Goal: Task Accomplishment & Management: Use online tool/utility

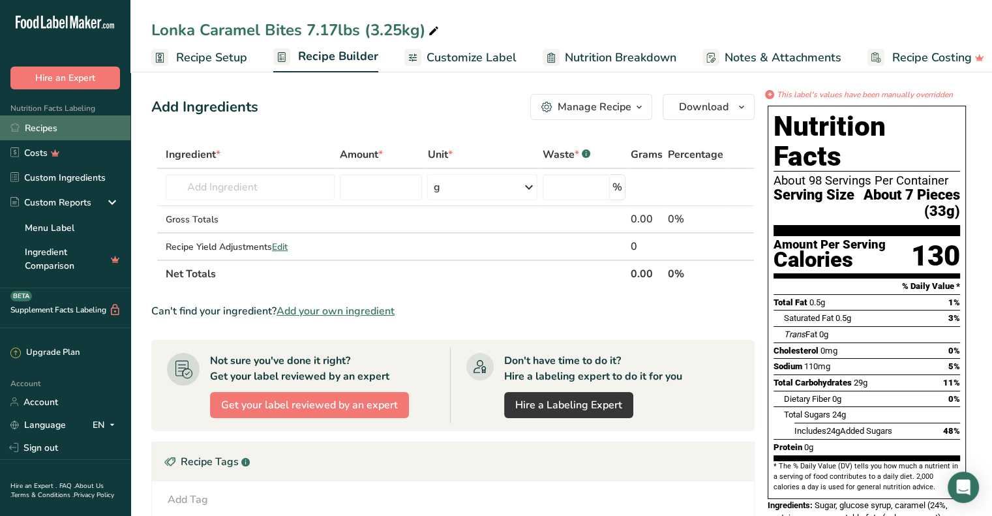
click at [53, 126] on link "Recipes" at bounding box center [65, 127] width 130 height 25
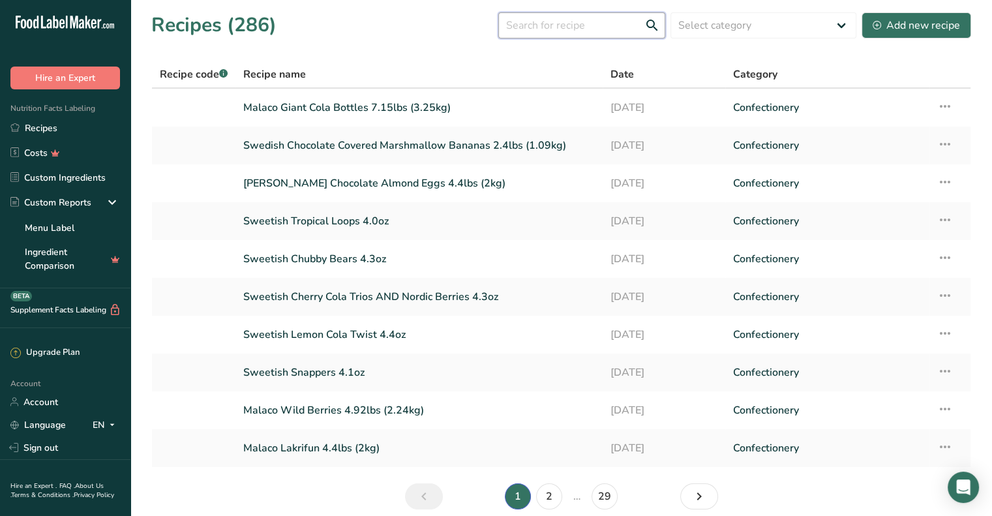
click at [490, 22] on input "text" at bounding box center [581, 25] width 167 height 26
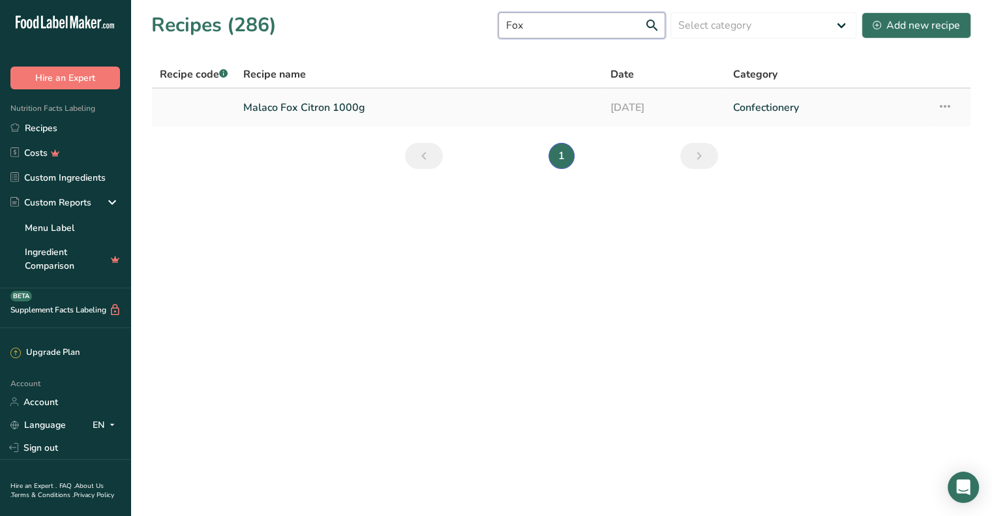
type input "Fox"
click at [453, 105] on link "Malaco Fox Citron 1000g" at bounding box center [418, 107] width 351 height 27
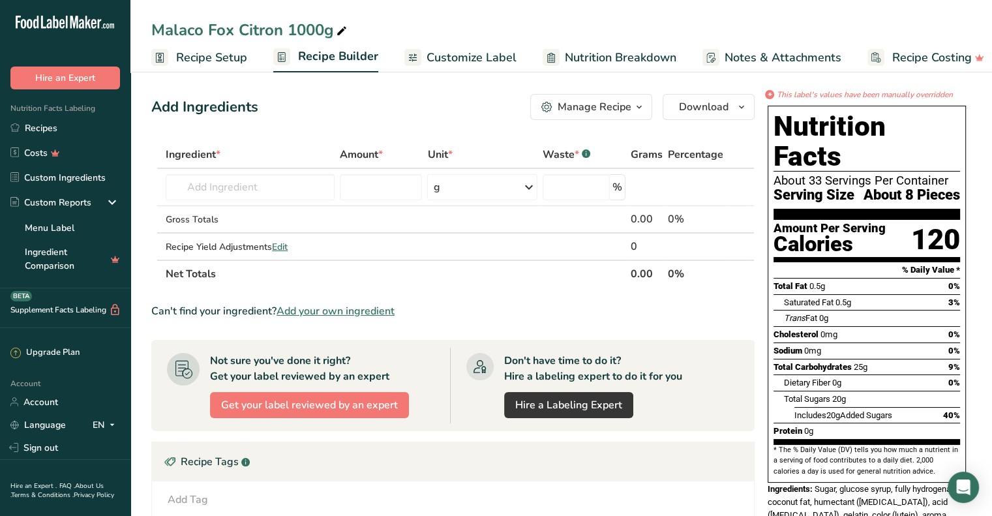
click at [475, 65] on span "Customize Label" at bounding box center [471, 58] width 90 height 18
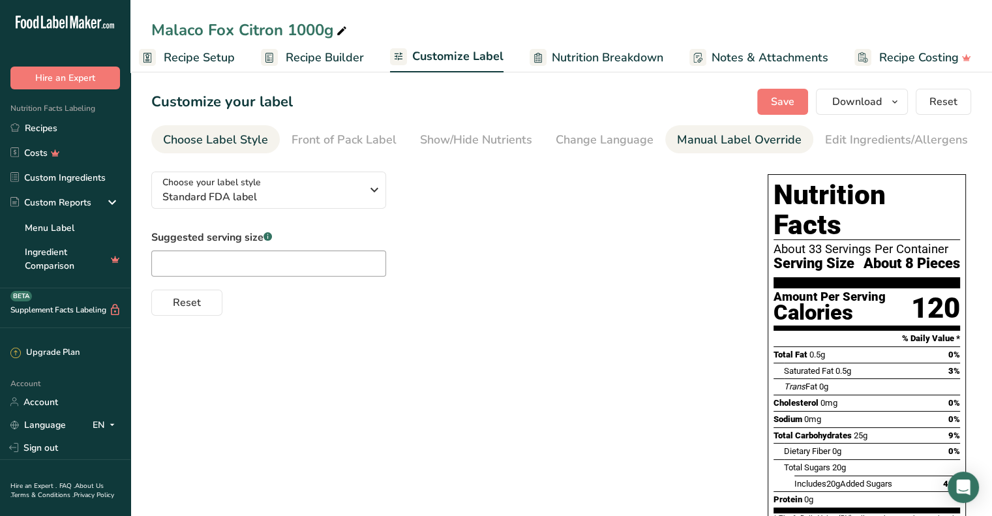
click at [490, 133] on div "Manual Label Override" at bounding box center [739, 140] width 125 height 18
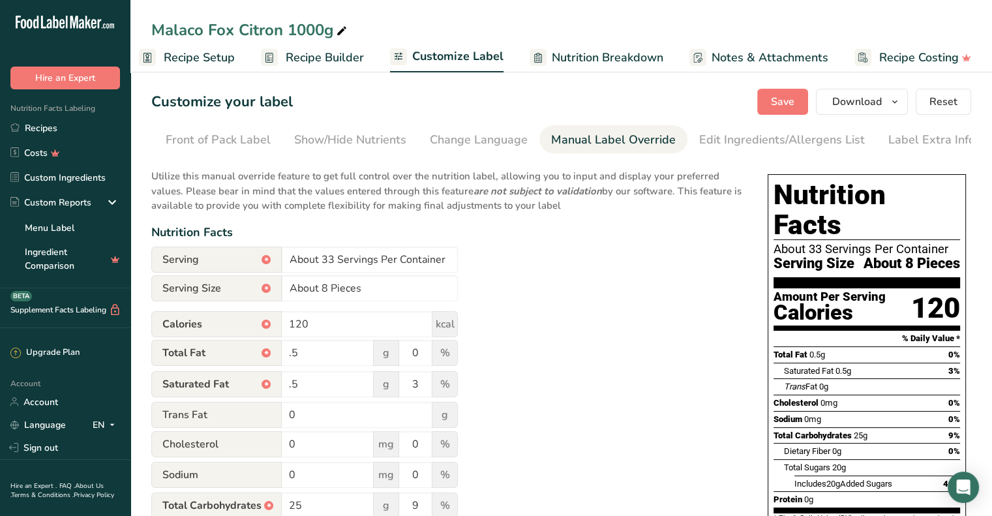
scroll to position [0, 128]
click at [400, 289] on input "About 8 Pieces" at bounding box center [370, 288] width 176 height 26
click at [490, 89] on button "Save" at bounding box center [782, 102] width 51 height 26
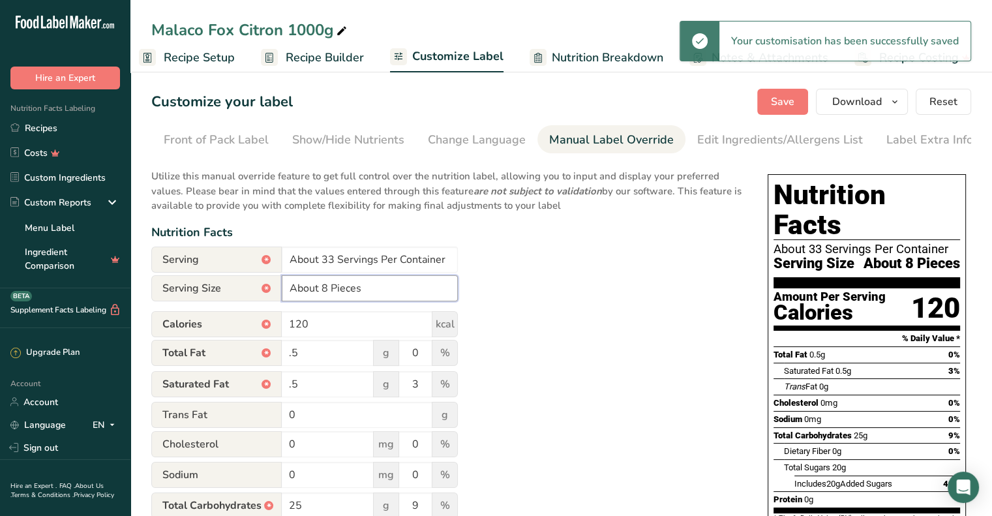
drag, startPoint x: 402, startPoint y: 296, endPoint x: 295, endPoint y: 292, distance: 107.0
click at [289, 291] on input "About 8 Pieces" at bounding box center [370, 288] width 176 height 26
drag, startPoint x: 289, startPoint y: 291, endPoint x: 391, endPoint y: 297, distance: 101.2
click at [391, 297] on input "About 8 Pieces" at bounding box center [370, 288] width 176 height 26
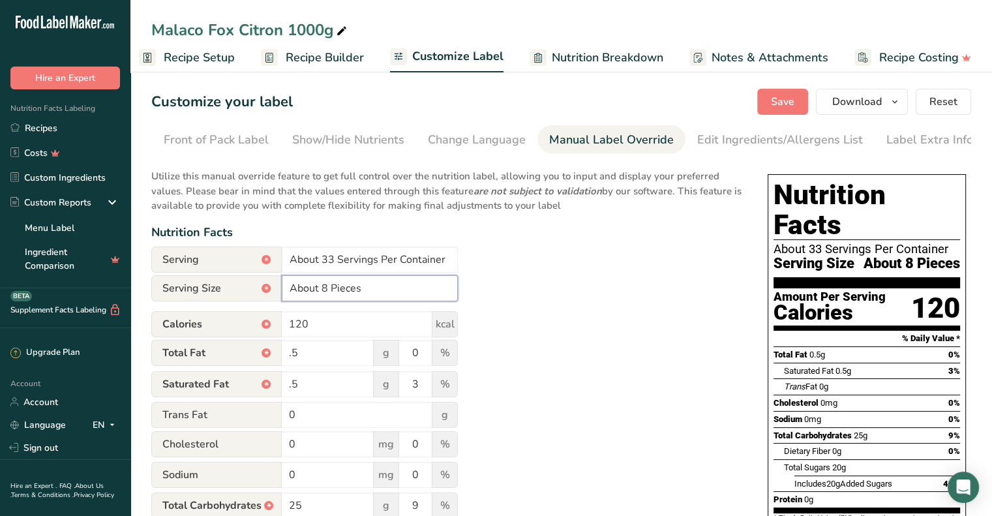
drag, startPoint x: 391, startPoint y: 297, endPoint x: 361, endPoint y: 289, distance: 30.2
click at [361, 289] on input "About 8 Pieces" at bounding box center [370, 288] width 176 height 26
click at [380, 290] on input "About 8 Pieces" at bounding box center [370, 288] width 176 height 26
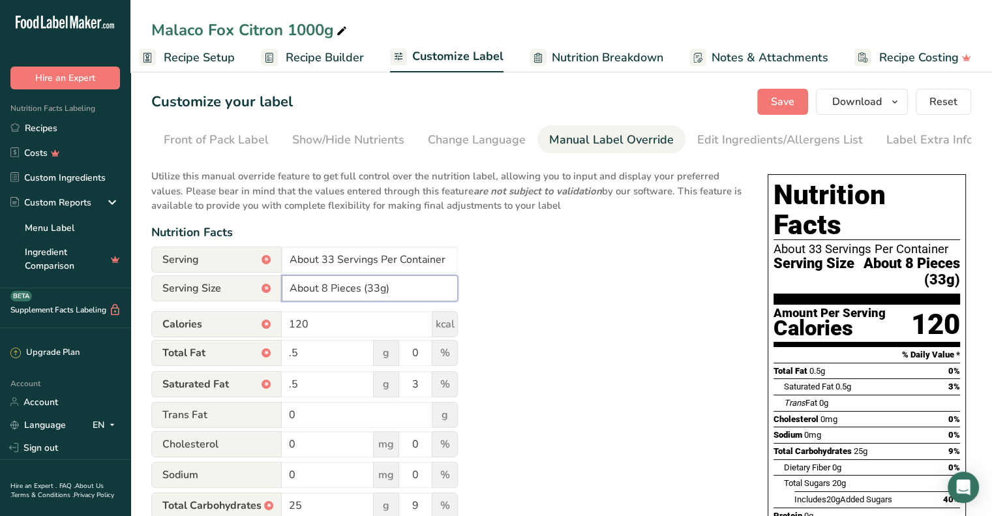
type input "About 8 Pieces (33g)"
click at [490, 252] on div "Utilize this manual override feature to get full control over the nutrition lab…" at bounding box center [446, 415] width 590 height 509
click at [490, 99] on span "Save" at bounding box center [782, 102] width 23 height 16
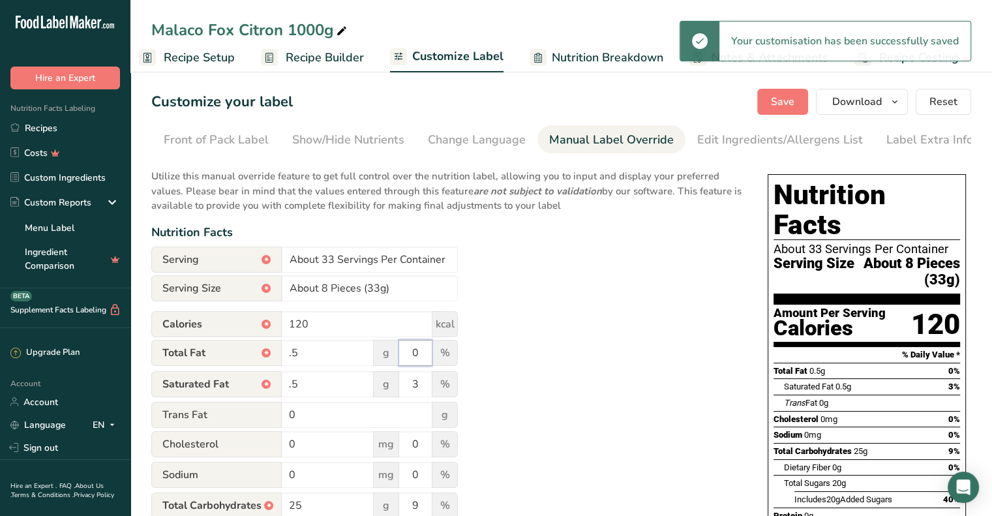
click at [419, 359] on input "0" at bounding box center [415, 353] width 33 height 26
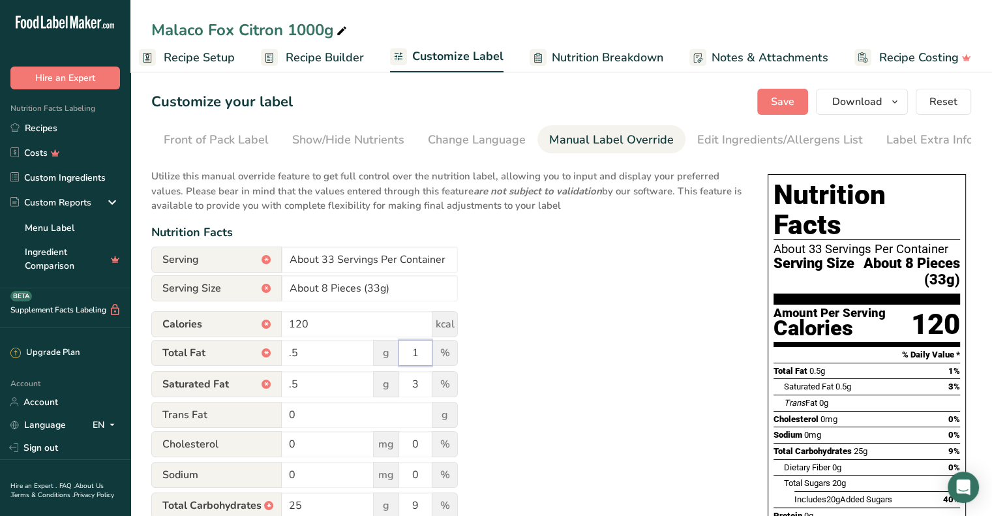
type input "1"
click at [490, 377] on div "Utilize this manual override feature to get full control over the nutrition lab…" at bounding box center [446, 415] width 590 height 509
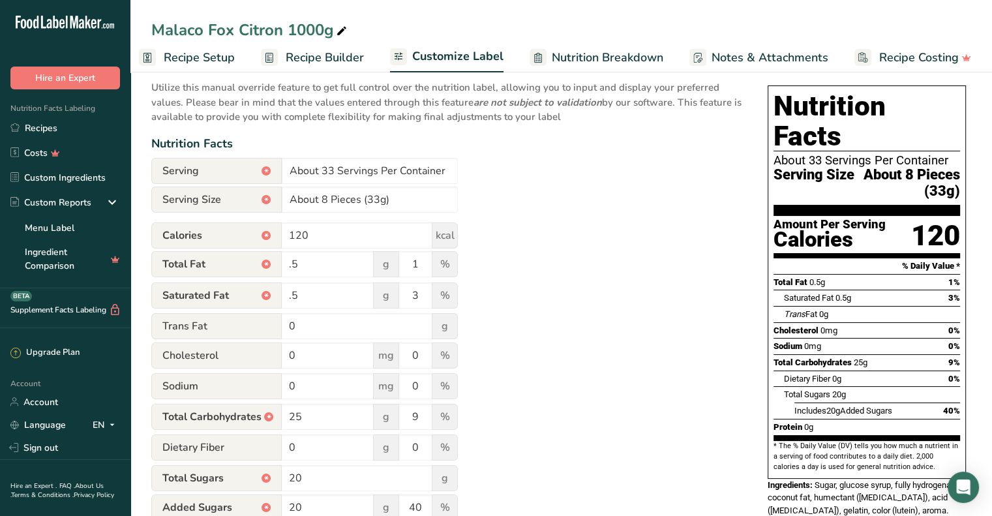
scroll to position [0, 0]
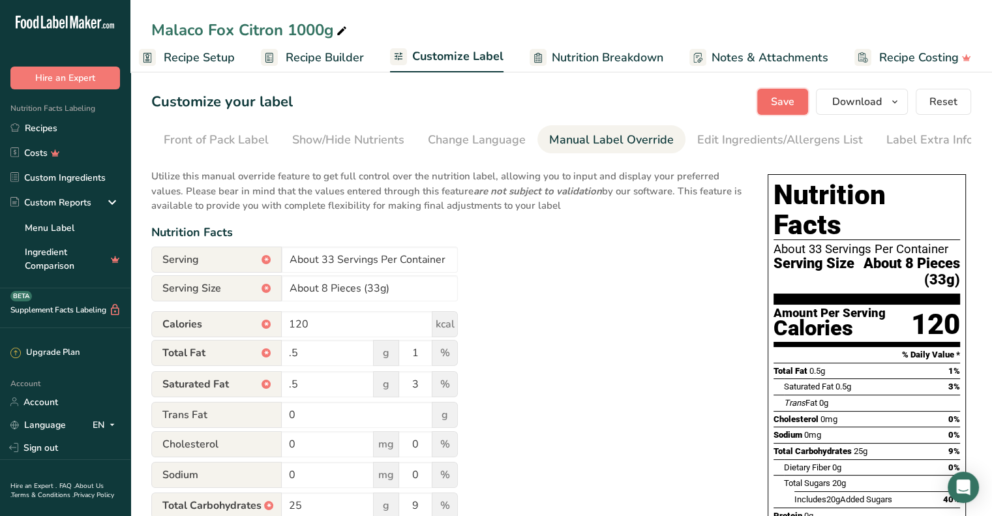
click at [490, 108] on button "Save" at bounding box center [782, 102] width 51 height 26
click at [490, 97] on button "Save" at bounding box center [782, 102] width 51 height 26
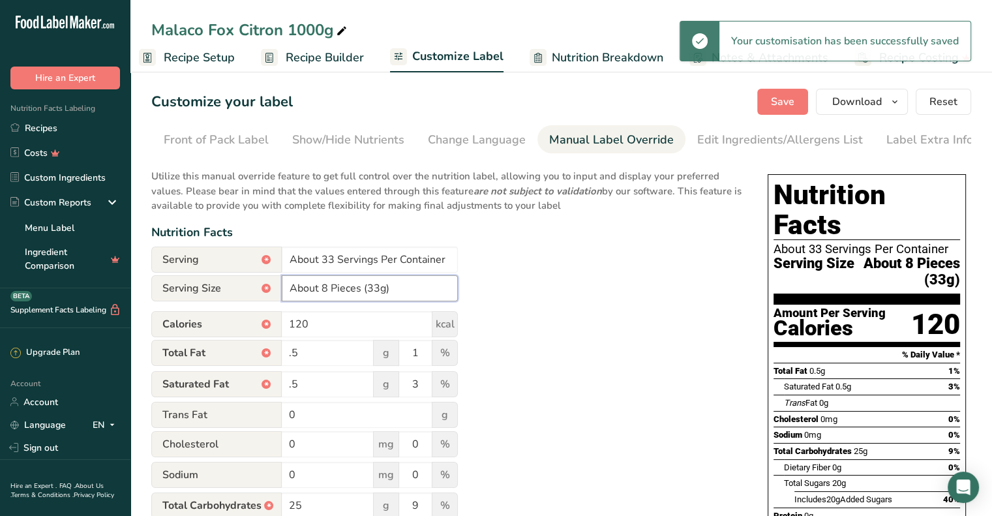
click at [323, 287] on input "About 8 Pieces (33g)" at bounding box center [370, 288] width 176 height 26
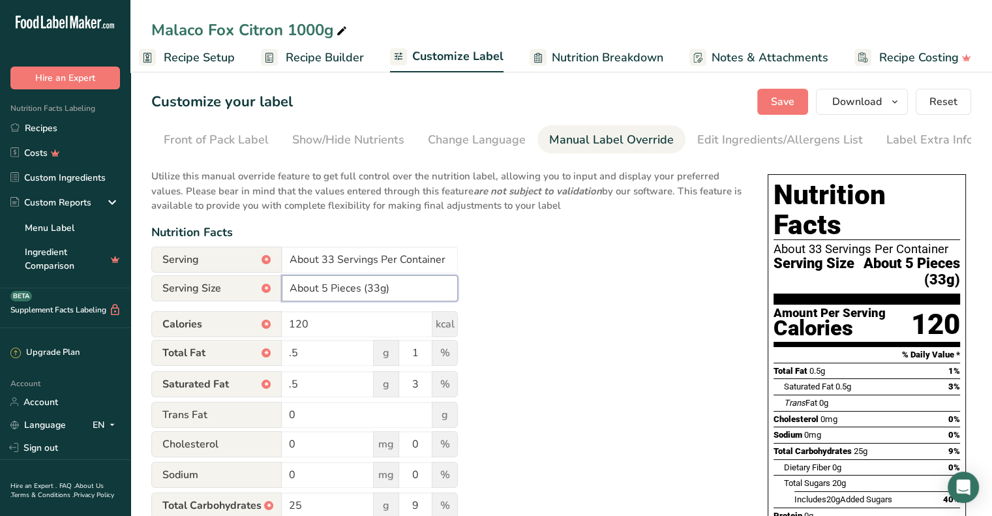
type input "About 5 Pieces (33g)"
click at [490, 270] on div "Utilize this manual override feature to get full control over the nutrition lab…" at bounding box center [446, 415] width 590 height 509
click at [490, 104] on span "Save" at bounding box center [782, 102] width 23 height 16
